Goal: Information Seeking & Learning: Learn about a topic

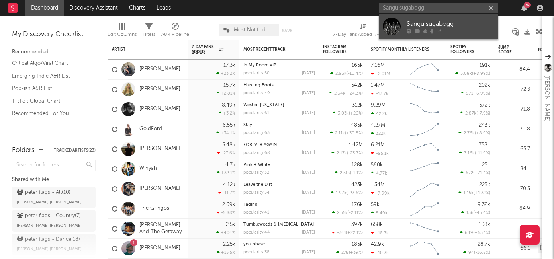
type input "Sanguisugabogg"
click at [441, 29] on icon at bounding box center [439, 30] width 5 height 5
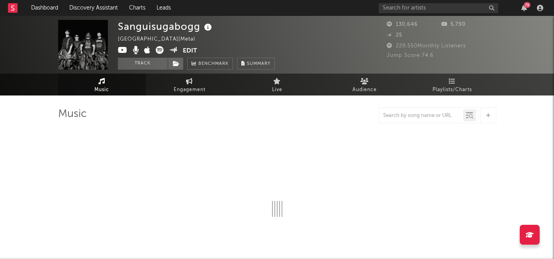
select select "6m"
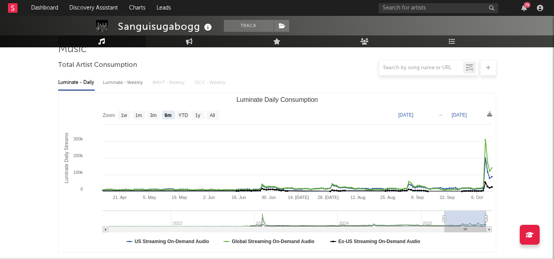
scroll to position [55, 0]
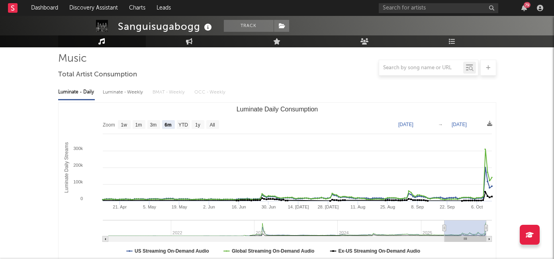
type input "[DATE]"
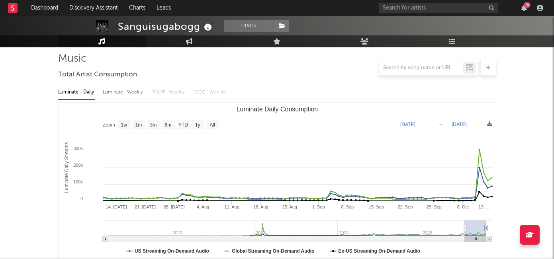
select select "3m"
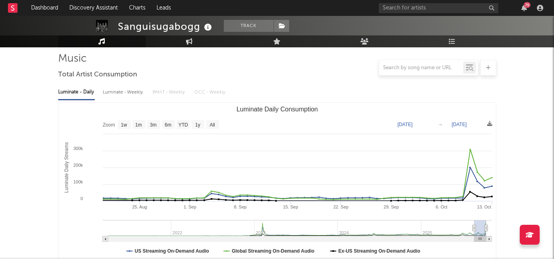
drag, startPoint x: 444, startPoint y: 228, endPoint x: 474, endPoint y: 234, distance: 30.1
click at [474, 234] on g "Luminate Daily Consumption" at bounding box center [297, 231] width 389 height 22
type input "[DATE]"
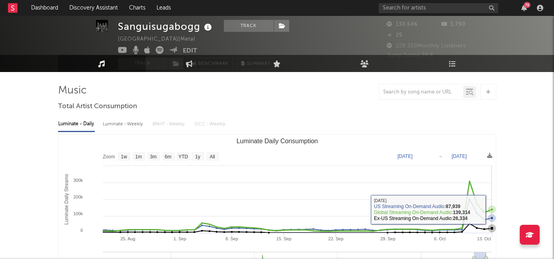
scroll to position [0, 0]
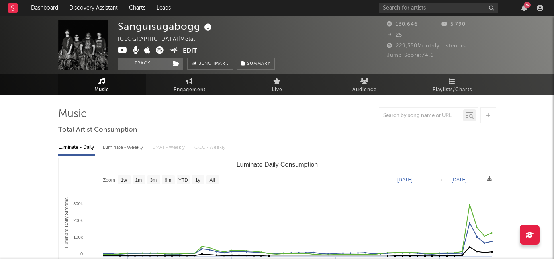
click at [190, 52] on button "Edit" at bounding box center [190, 51] width 14 height 10
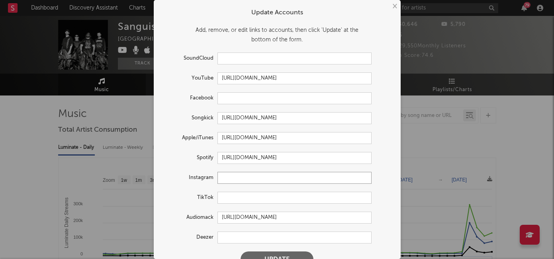
click at [230, 178] on input "text" at bounding box center [294, 178] width 154 height 12
paste input "[URL][DOMAIN_NAME]"
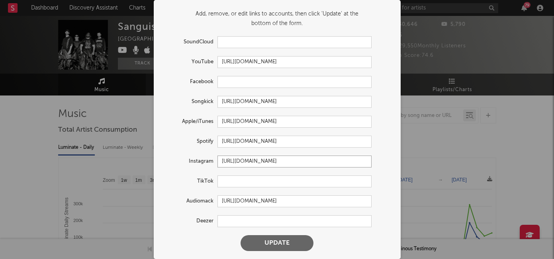
type input "[URL][DOMAIN_NAME]"
click at [274, 242] on button "Update" at bounding box center [276, 243] width 73 height 16
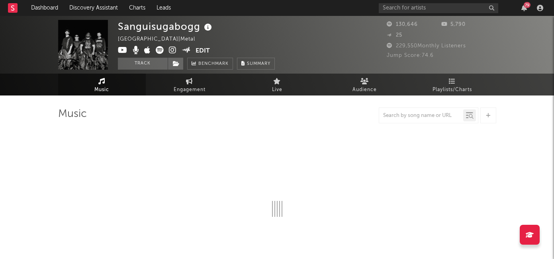
select select "6m"
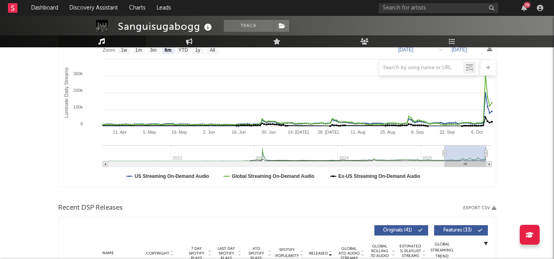
scroll to position [0, 0]
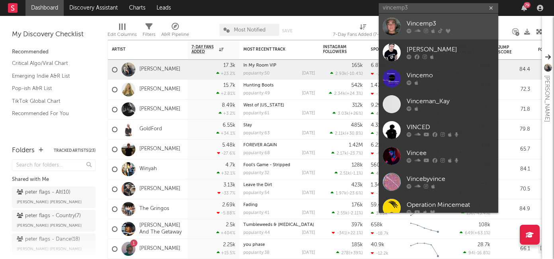
type input "vincemp3"
click at [430, 25] on div "Vincemp3" at bounding box center [450, 24] width 88 height 10
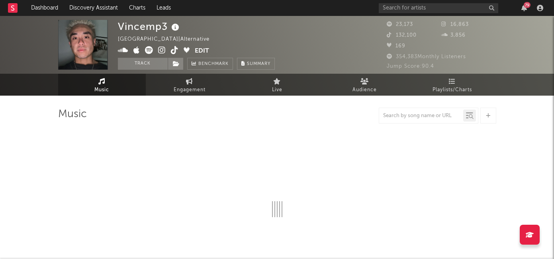
select select "6m"
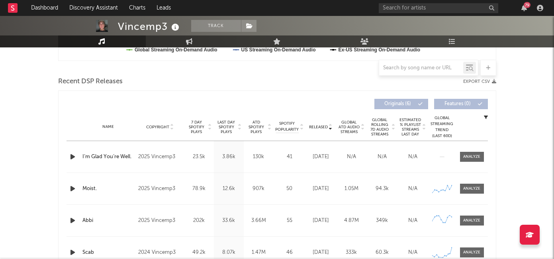
scroll to position [213, 0]
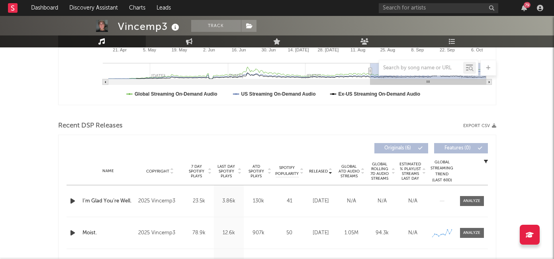
click at [324, 171] on span "Released" at bounding box center [318, 171] width 19 height 5
click at [201, 172] on span "7 Day Spotify Plays" at bounding box center [196, 171] width 21 height 14
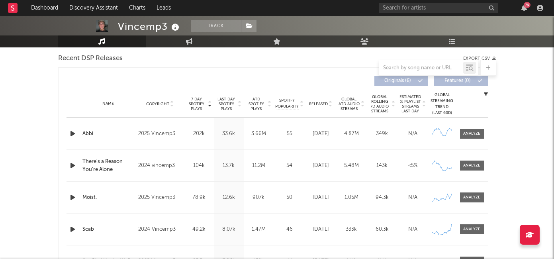
scroll to position [295, 0]
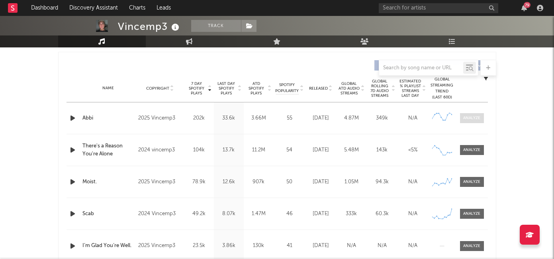
click at [469, 116] on div at bounding box center [471, 118] width 17 height 6
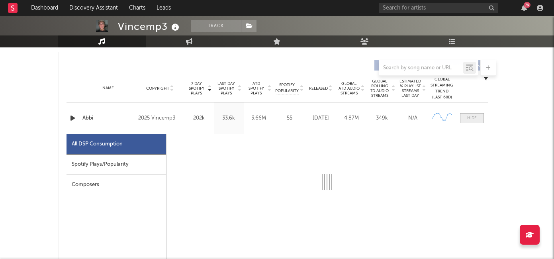
select select "6m"
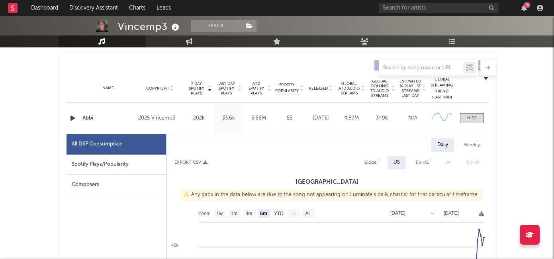
click at [136, 174] on div "Spotify Plays/Popularity" at bounding box center [116, 164] width 100 height 20
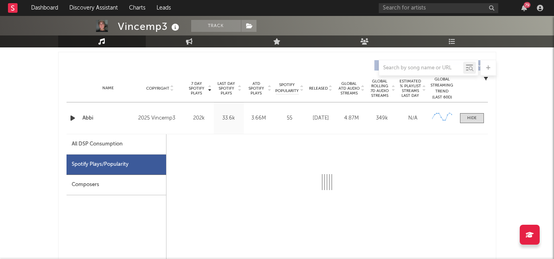
select select "6m"
select select "1w"
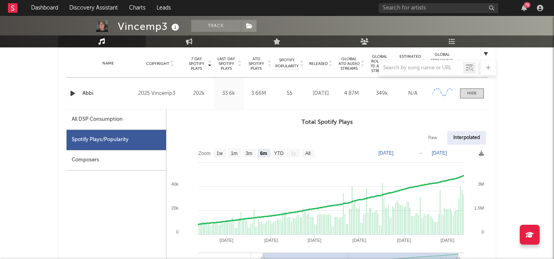
scroll to position [328, 0]
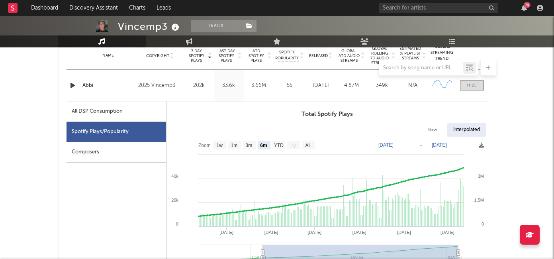
click at [127, 115] on div "All DSP Consumption" at bounding box center [116, 112] width 100 height 20
select select "6m"
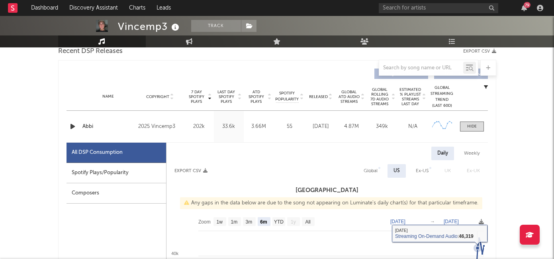
scroll to position [283, 0]
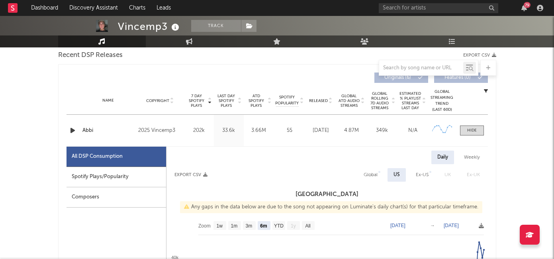
click at [71, 133] on icon "button" at bounding box center [72, 130] width 8 height 10
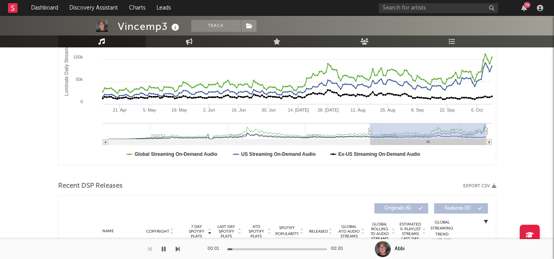
scroll to position [0, 0]
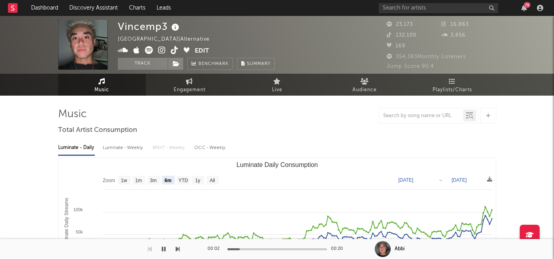
click at [162, 51] on icon at bounding box center [162, 50] width 8 height 8
click at [172, 50] on icon at bounding box center [175, 50] width 8 height 8
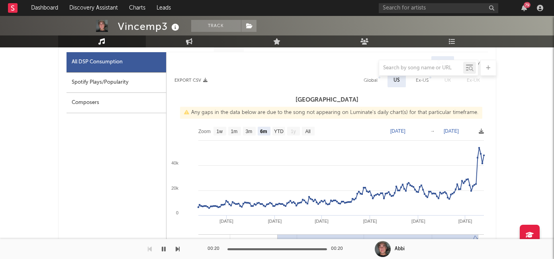
scroll to position [328, 0]
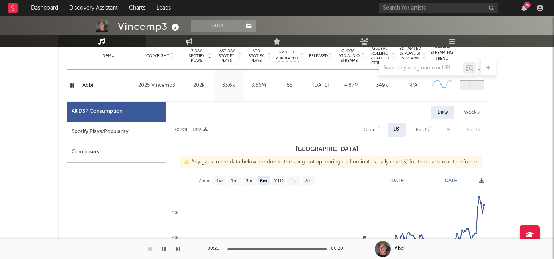
click at [473, 88] on span at bounding box center [472, 85] width 24 height 10
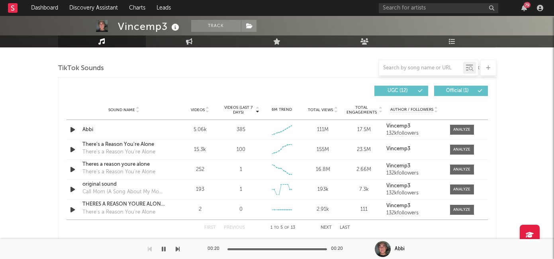
scroll to position [542, 0]
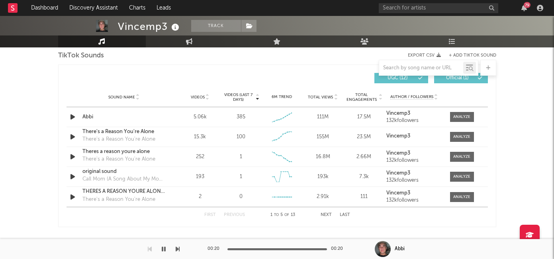
click at [244, 92] on span "Videos (last 7 days)" at bounding box center [238, 97] width 32 height 10
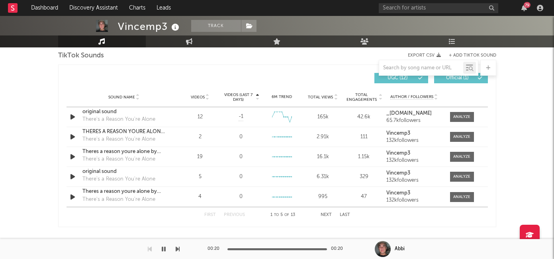
click at [240, 97] on span "Videos (last 7 days)" at bounding box center [238, 97] width 32 height 10
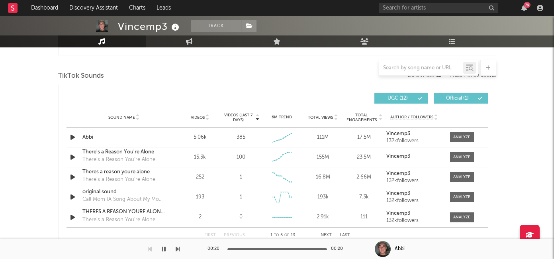
scroll to position [521, 0]
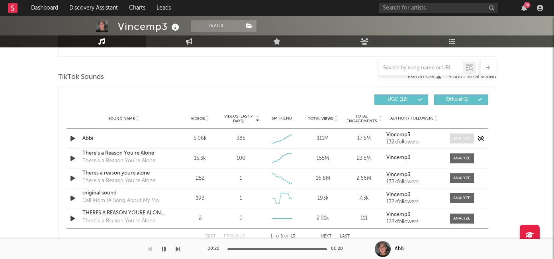
click at [458, 136] on div at bounding box center [461, 138] width 17 height 6
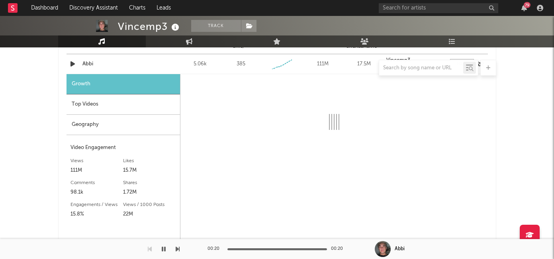
scroll to position [619, 0]
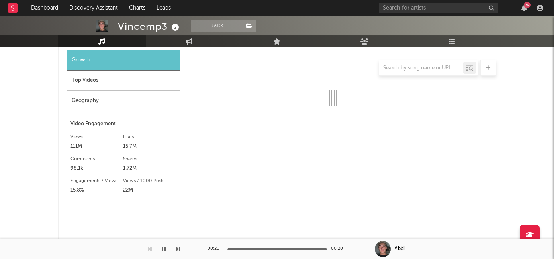
select select "6m"
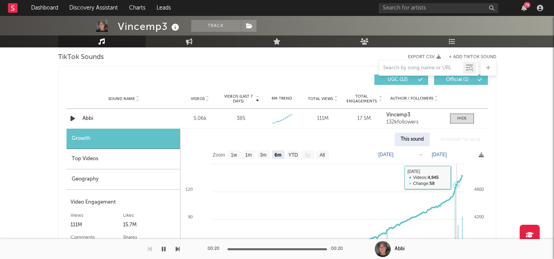
scroll to position [514, 0]
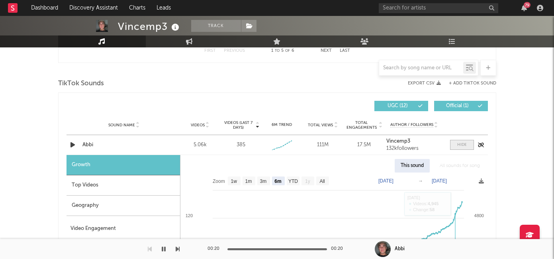
click at [460, 143] on div at bounding box center [462, 145] width 10 height 6
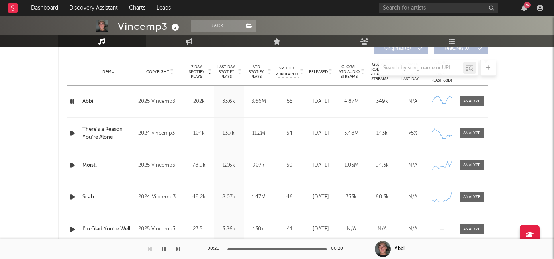
scroll to position [306, 0]
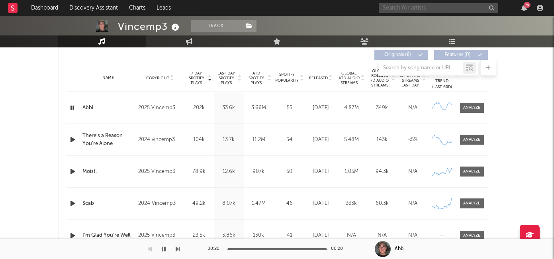
click at [409, 8] on input "text" at bounding box center [438, 8] width 119 height 10
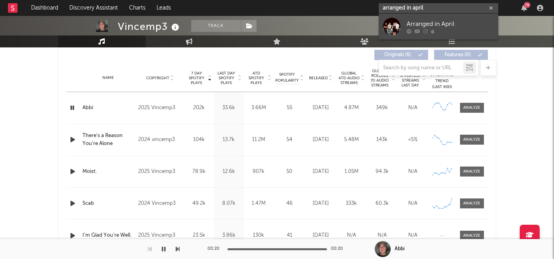
type input "arranged in april"
click at [427, 25] on div "Arranged in April" at bounding box center [450, 24] width 88 height 10
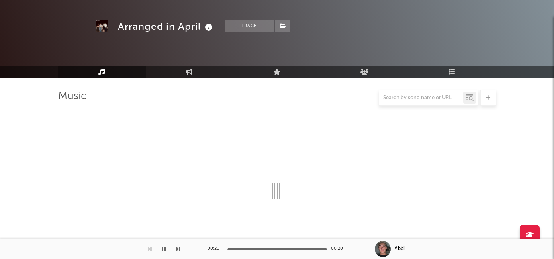
scroll to position [306, 0]
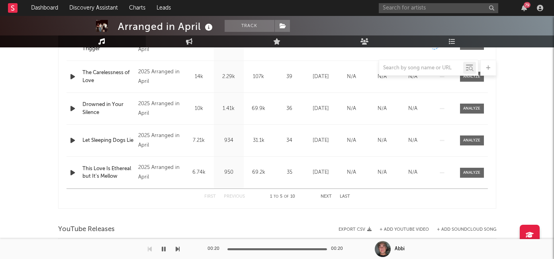
select select "1w"
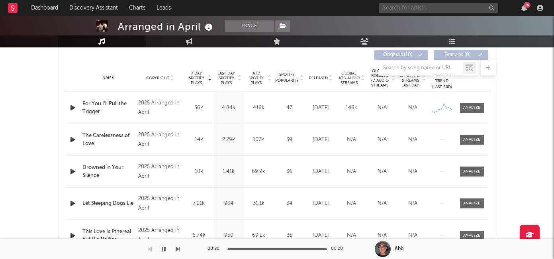
click at [416, 12] on input "text" at bounding box center [438, 8] width 119 height 10
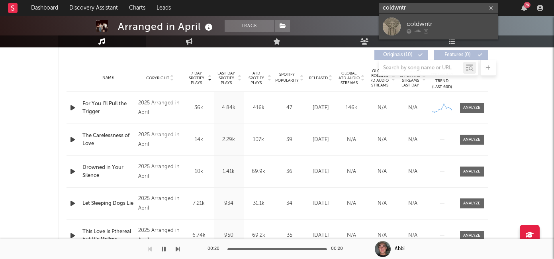
type input "coldwntr"
click at [418, 22] on div "coldwntr" at bounding box center [450, 24] width 88 height 10
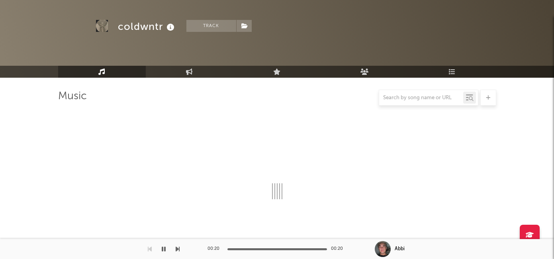
scroll to position [306, 0]
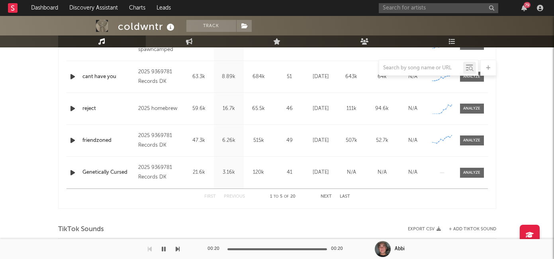
select select "1w"
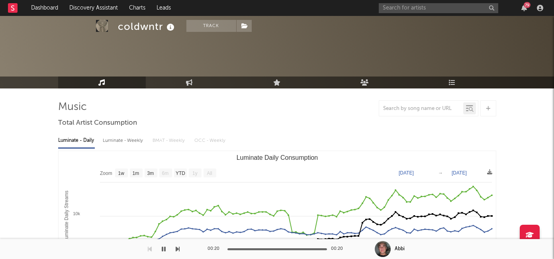
scroll to position [0, 0]
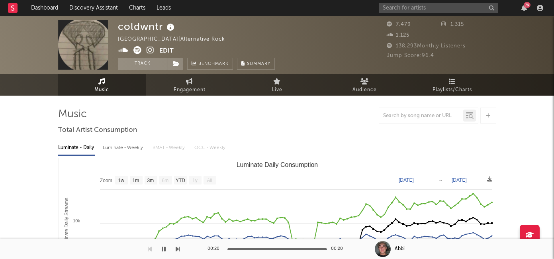
click at [150, 49] on icon at bounding box center [150, 50] width 8 height 8
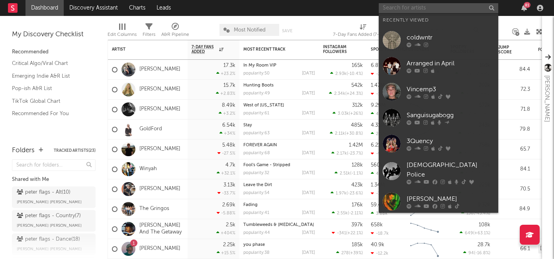
click at [403, 7] on input "text" at bounding box center [438, 8] width 119 height 10
paste input "Love Rarely"
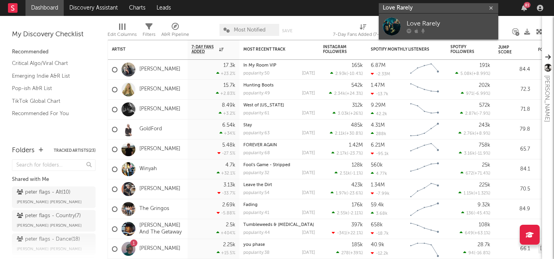
type input "Love Rarely"
click at [429, 21] on div "Love Rarely" at bounding box center [450, 24] width 88 height 10
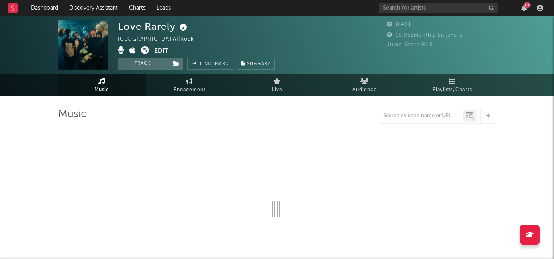
select select "1w"
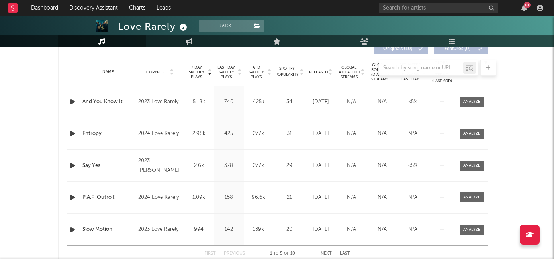
scroll to position [314, 0]
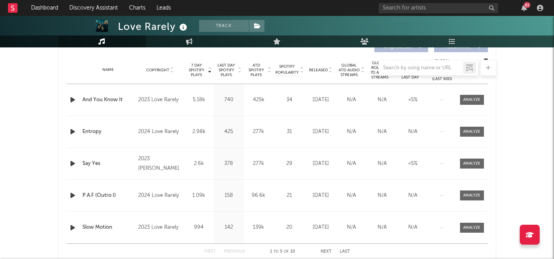
click at [318, 68] on div at bounding box center [277, 68] width 438 height 16
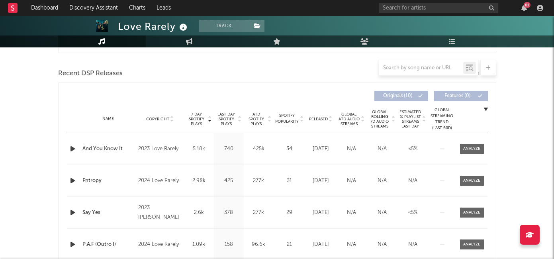
scroll to position [262, 0]
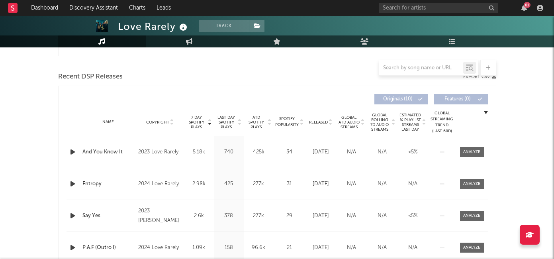
click at [312, 123] on span "Released" at bounding box center [318, 122] width 19 height 5
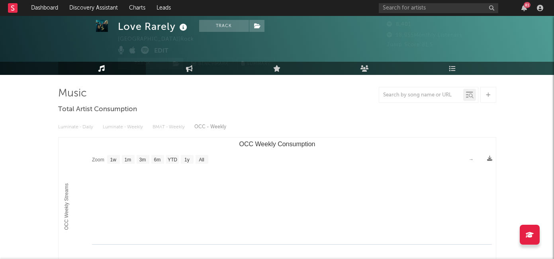
scroll to position [0, 0]
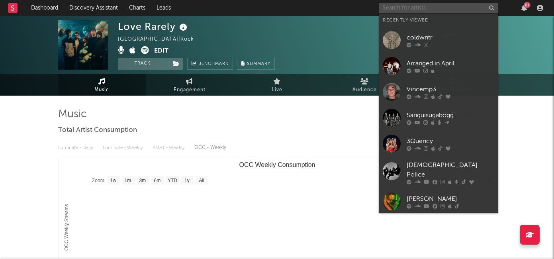
click at [402, 9] on input "text" at bounding box center [438, 8] width 119 height 10
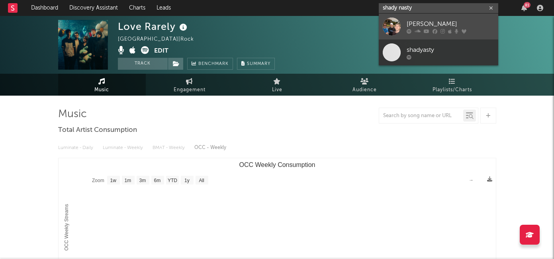
type input "shady nasty"
click at [429, 30] on div at bounding box center [450, 31] width 88 height 5
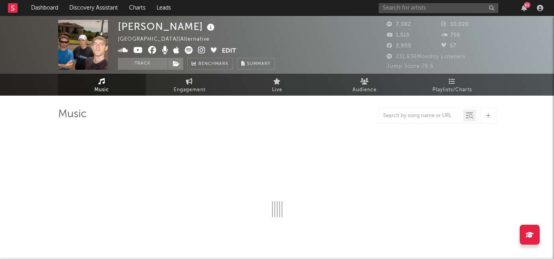
select select "6m"
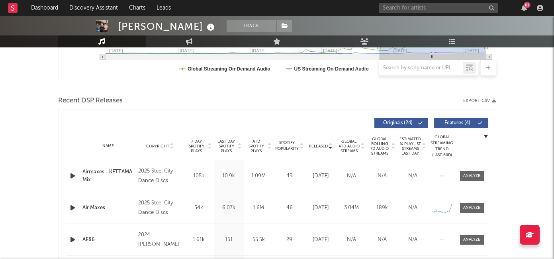
scroll to position [242, 0]
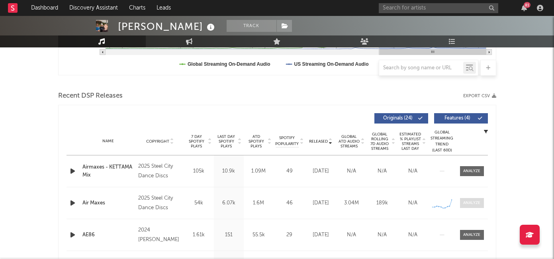
click at [465, 202] on div at bounding box center [471, 203] width 17 height 6
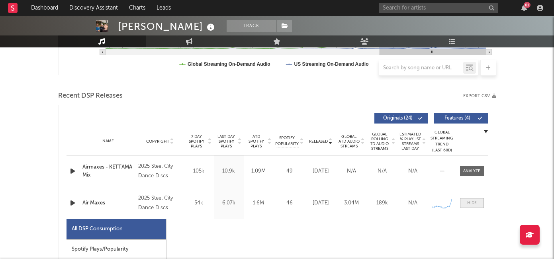
select select "1w"
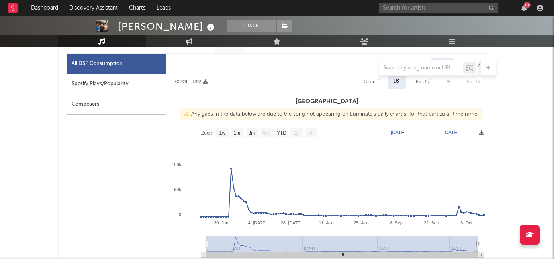
scroll to position [414, 0]
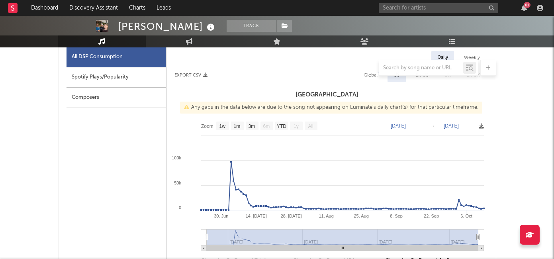
click at [145, 74] on div at bounding box center [277, 68] width 438 height 16
click at [139, 84] on div "Spotify Plays/Popularity" at bounding box center [116, 77] width 100 height 20
select select "1w"
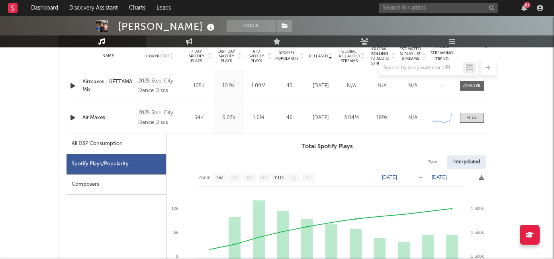
scroll to position [309, 0]
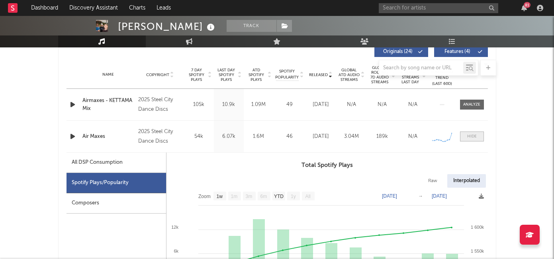
click at [468, 137] on div at bounding box center [472, 136] width 10 height 6
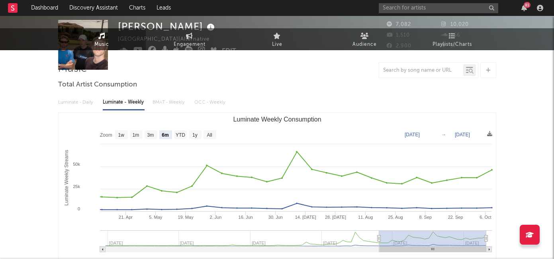
scroll to position [0, 0]
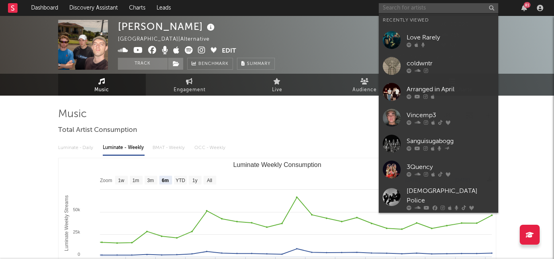
click at [402, 8] on input "text" at bounding box center [438, 8] width 119 height 10
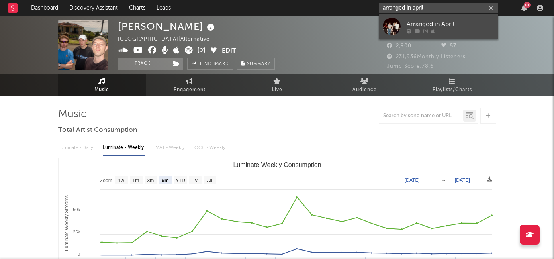
type input "arranged in april"
click at [428, 27] on div "Arranged in April" at bounding box center [450, 24] width 88 height 10
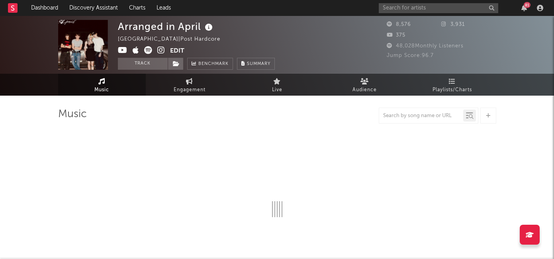
select select "1w"
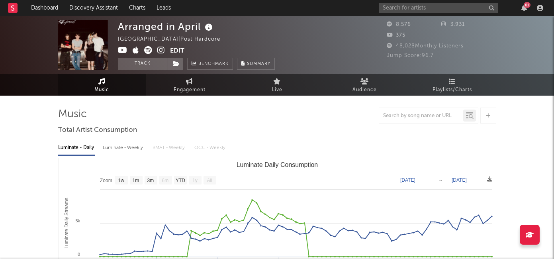
click at [164, 51] on icon at bounding box center [161, 50] width 8 height 8
click at [447, 88] on span "Playlists/Charts" at bounding box center [451, 90] width 39 height 10
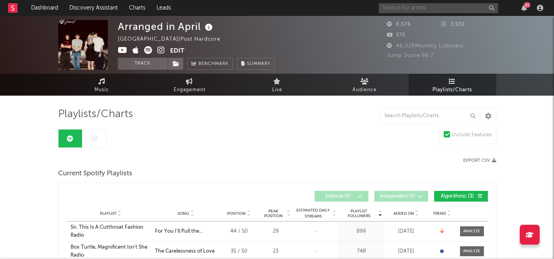
click at [416, 9] on input "text" at bounding box center [438, 8] width 119 height 10
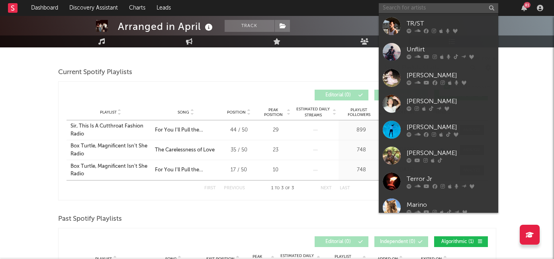
scroll to position [332, 0]
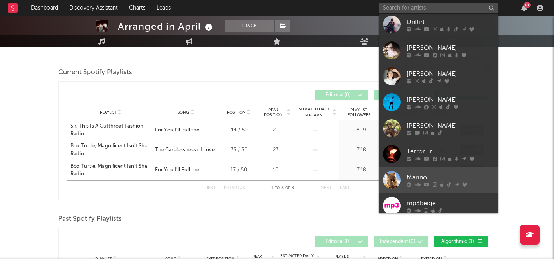
click at [415, 174] on div "Marino" at bounding box center [450, 177] width 88 height 10
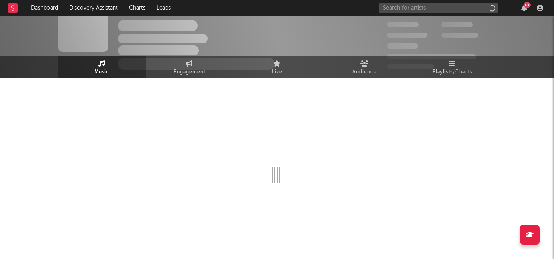
scroll to position [18, 0]
select select "6m"
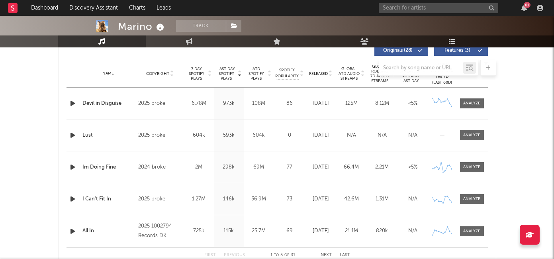
scroll to position [312, 0]
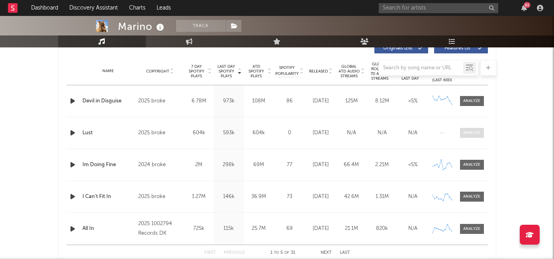
click at [476, 136] on span at bounding box center [472, 133] width 24 height 10
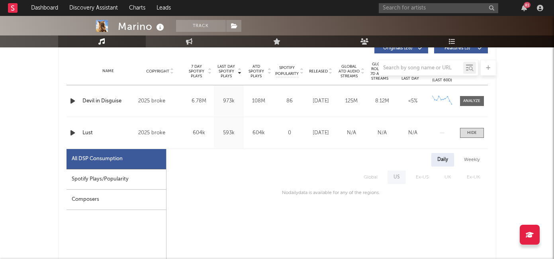
click at [136, 178] on div "Spotify Plays/Popularity" at bounding box center [116, 179] width 100 height 20
select select "1w"
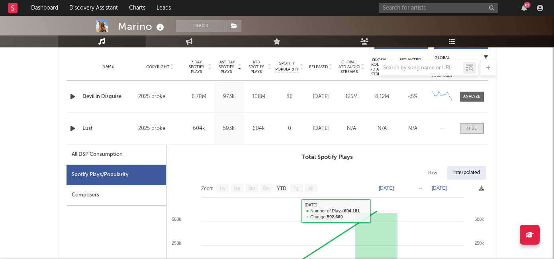
scroll to position [314, 0]
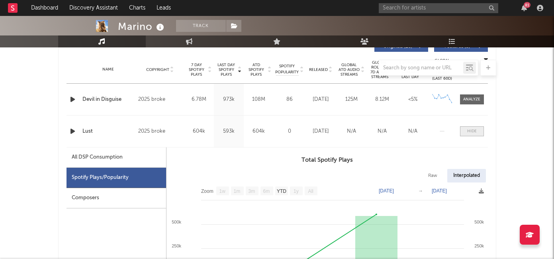
click at [466, 133] on span at bounding box center [472, 131] width 24 height 10
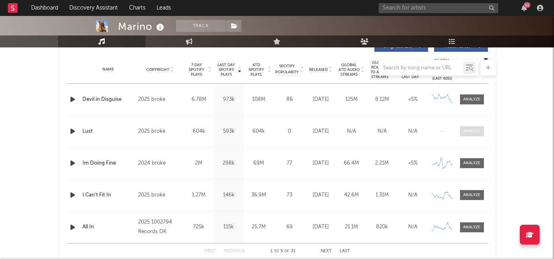
click at [461, 136] on span at bounding box center [472, 131] width 24 height 10
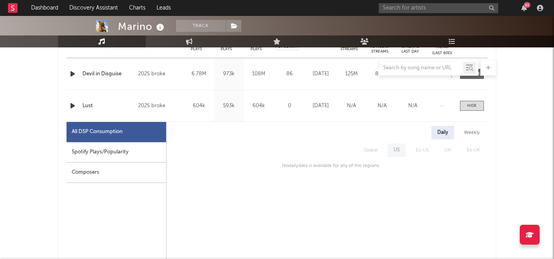
scroll to position [350, 0]
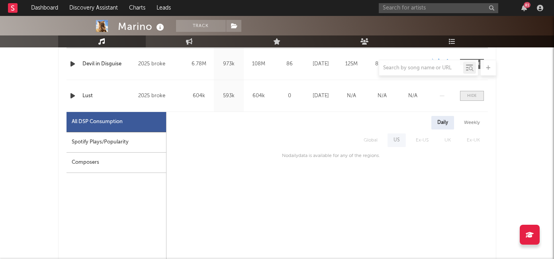
click at [467, 94] on div at bounding box center [472, 96] width 10 height 6
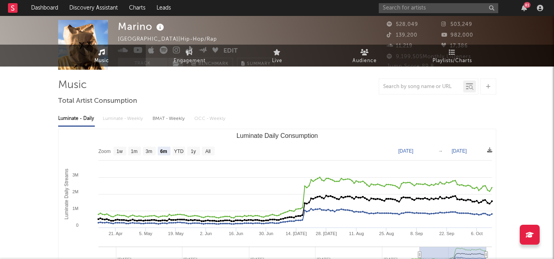
scroll to position [0, 0]
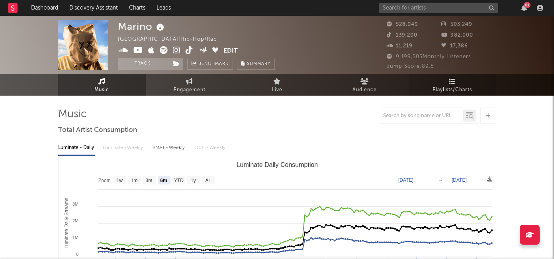
click at [470, 92] on span "Playlists/Charts" at bounding box center [451, 90] width 39 height 10
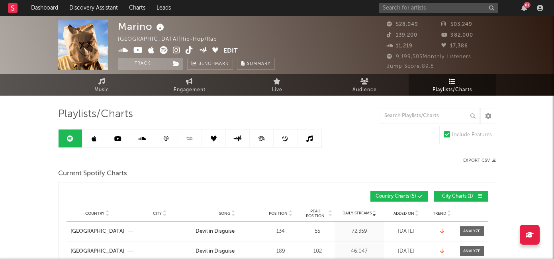
click at [90, 139] on link at bounding box center [94, 138] width 24 height 18
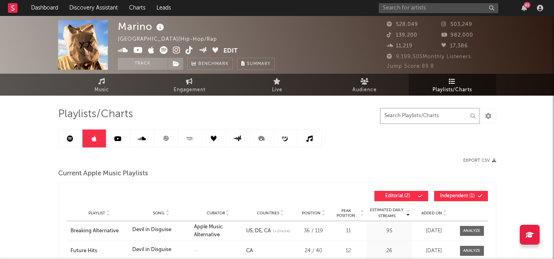
click at [401, 117] on input "text" at bounding box center [430, 116] width 100 height 16
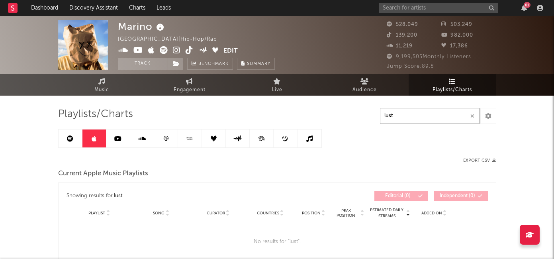
type input "lust"
click at [63, 137] on link at bounding box center [71, 138] width 24 height 18
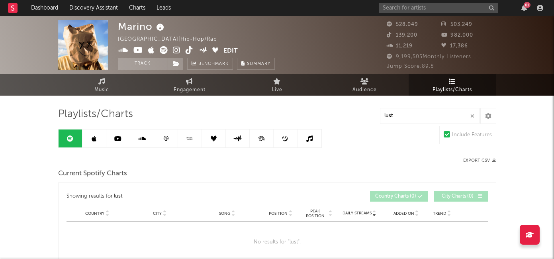
click at [310, 139] on icon at bounding box center [309, 138] width 6 height 6
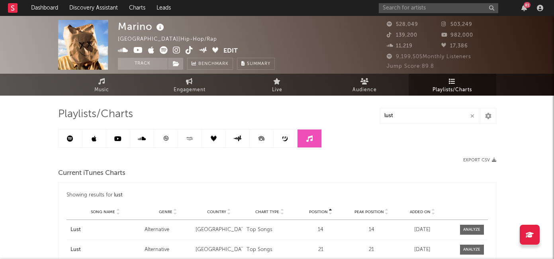
click at [281, 141] on link at bounding box center [285, 138] width 24 height 18
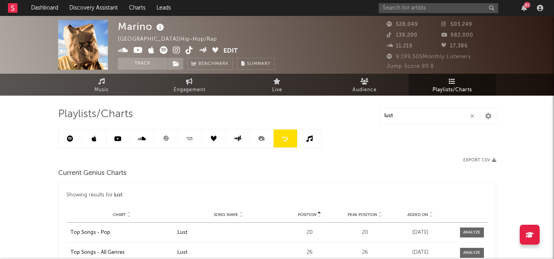
click at [262, 141] on icon at bounding box center [261, 138] width 18 height 18
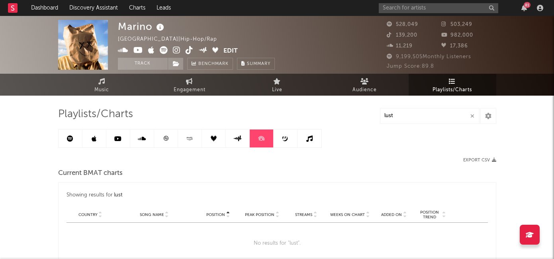
click at [277, 140] on link at bounding box center [285, 138] width 24 height 18
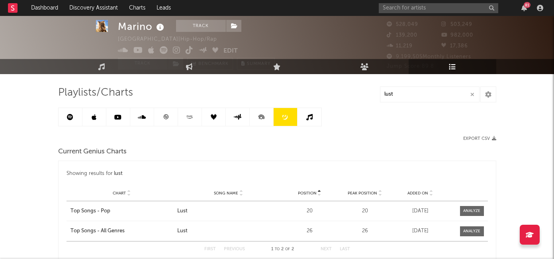
scroll to position [16, 0]
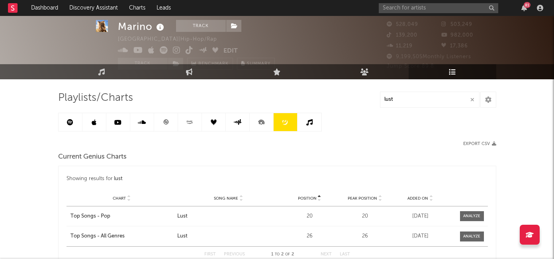
click at [96, 121] on icon at bounding box center [94, 122] width 5 height 6
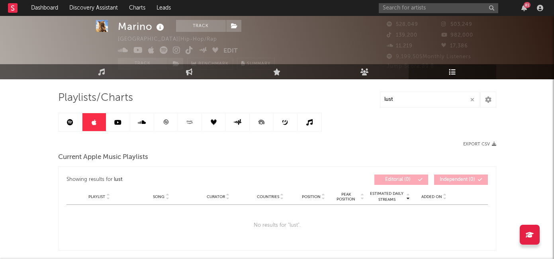
click at [117, 121] on icon at bounding box center [117, 122] width 7 height 6
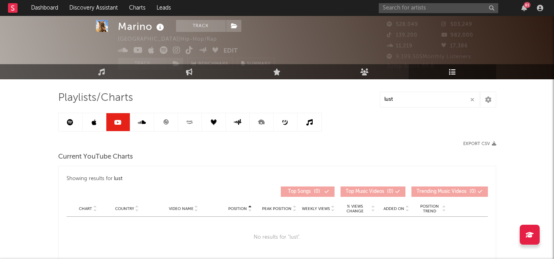
click at [143, 121] on icon at bounding box center [142, 122] width 8 height 6
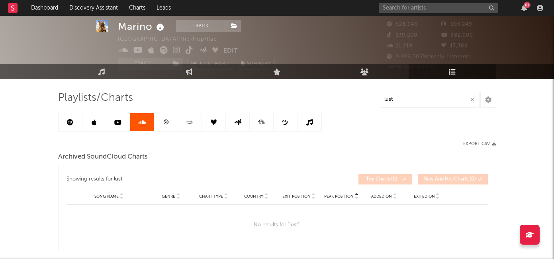
click at [165, 120] on icon at bounding box center [166, 122] width 6 height 6
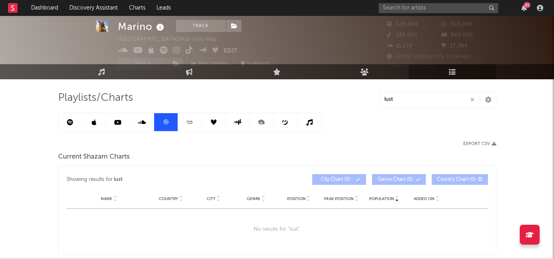
click at [193, 120] on icon at bounding box center [189, 122] width 9 height 6
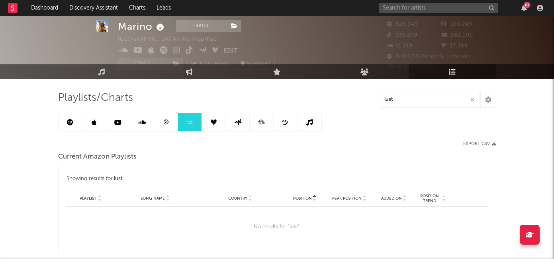
click at [216, 120] on icon at bounding box center [214, 122] width 6 height 6
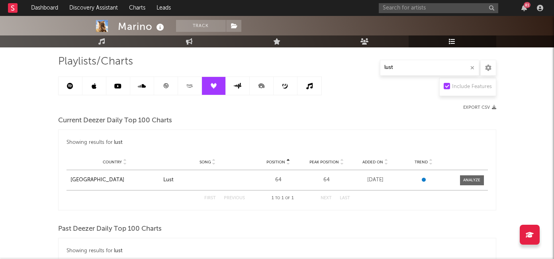
scroll to position [53, 0]
click at [240, 92] on link at bounding box center [238, 85] width 24 height 18
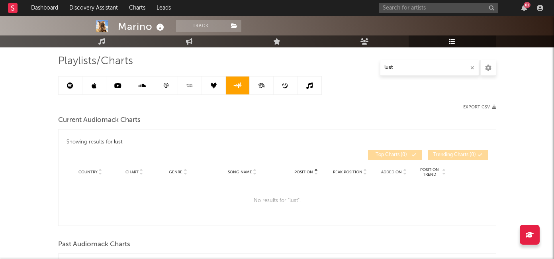
click at [263, 85] on icon at bounding box center [261, 85] width 18 height 18
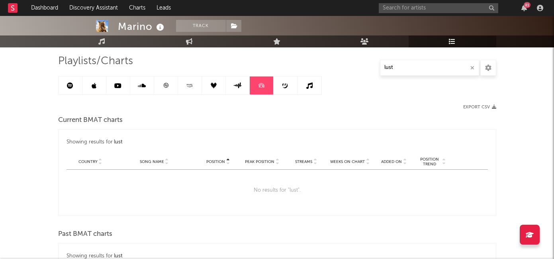
click at [14, 13] on link at bounding box center [13, 8] width 10 height 16
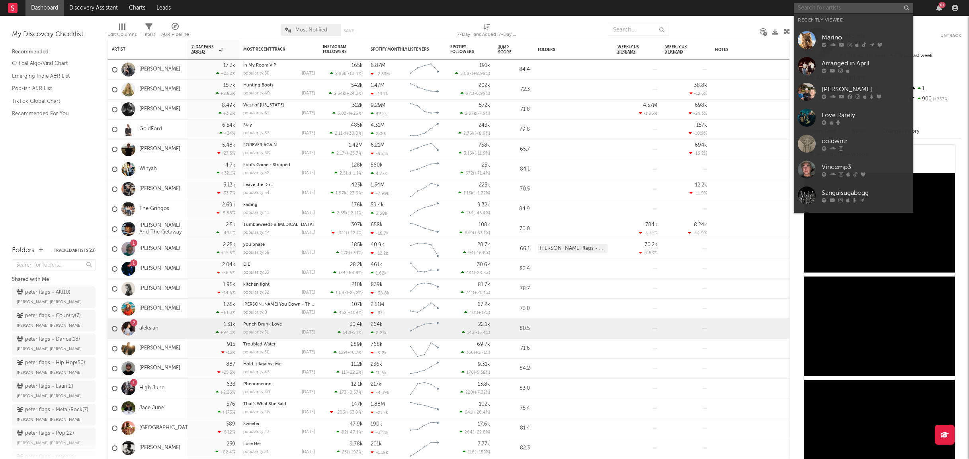
click at [553, 8] on input "text" at bounding box center [853, 8] width 119 height 10
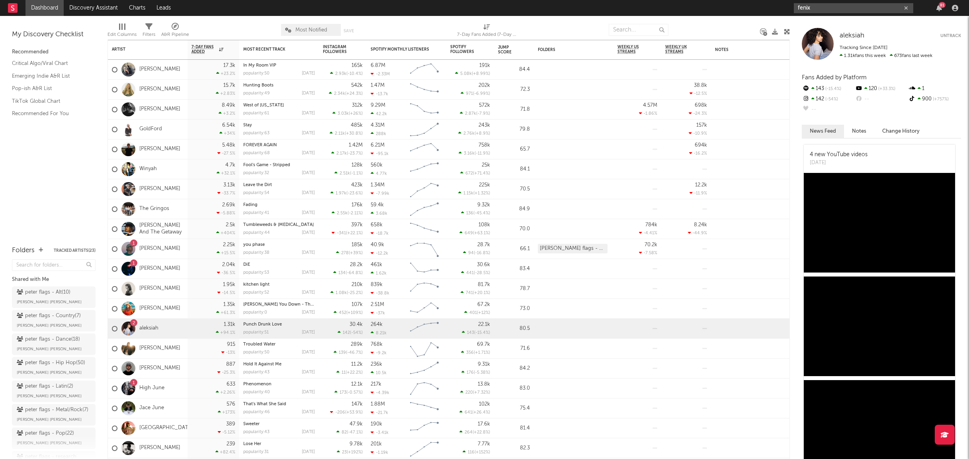
type input "fenix"
